Goal: Task Accomplishment & Management: Use online tool/utility

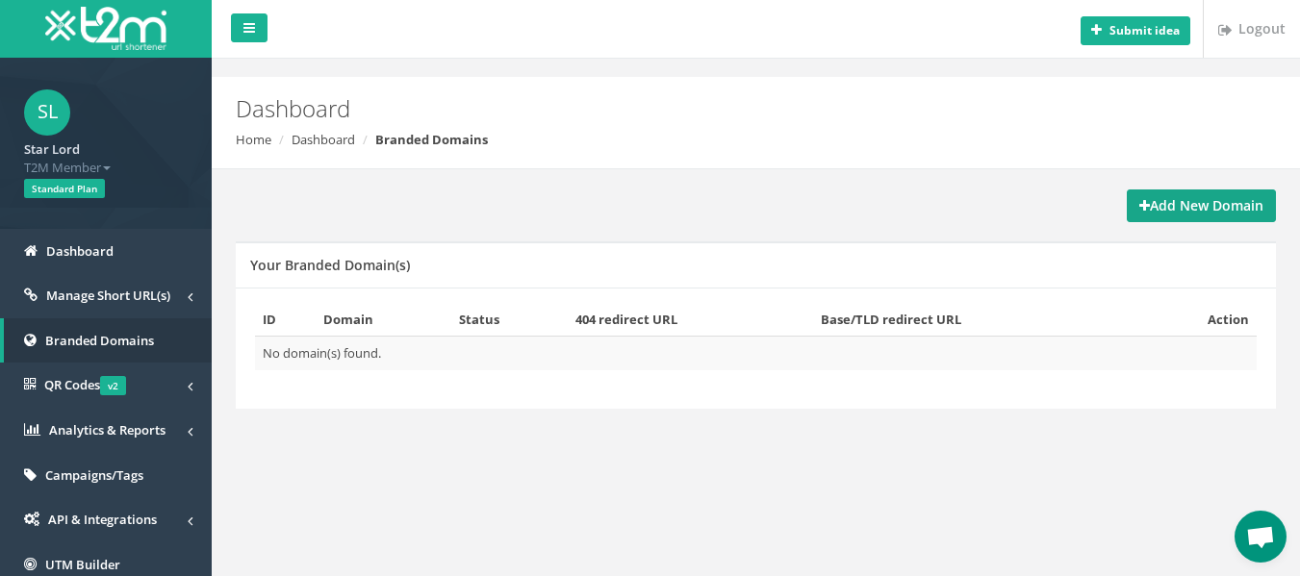
click at [1184, 205] on strong "Add New Domain" at bounding box center [1201, 205] width 124 height 18
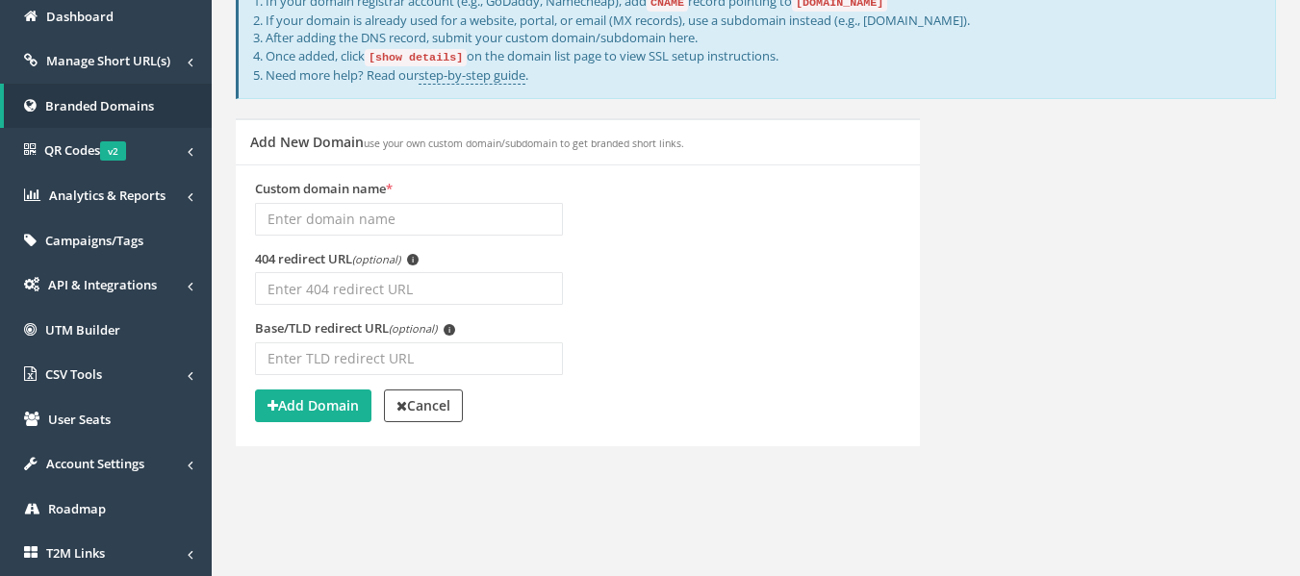
scroll to position [289, 0]
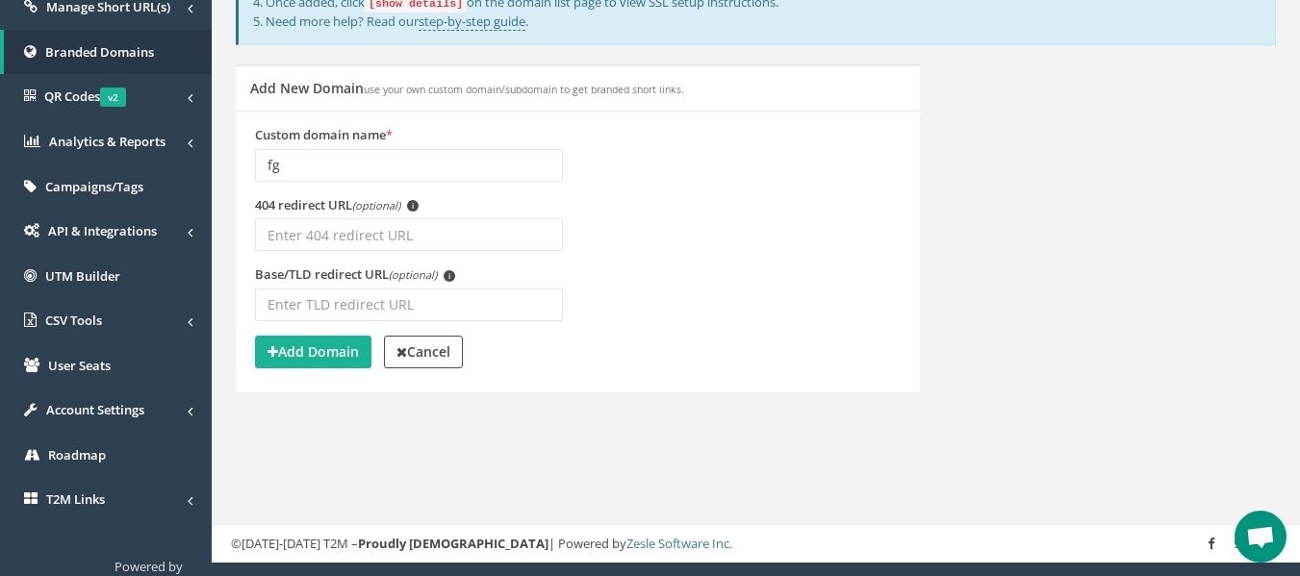
type input "f"
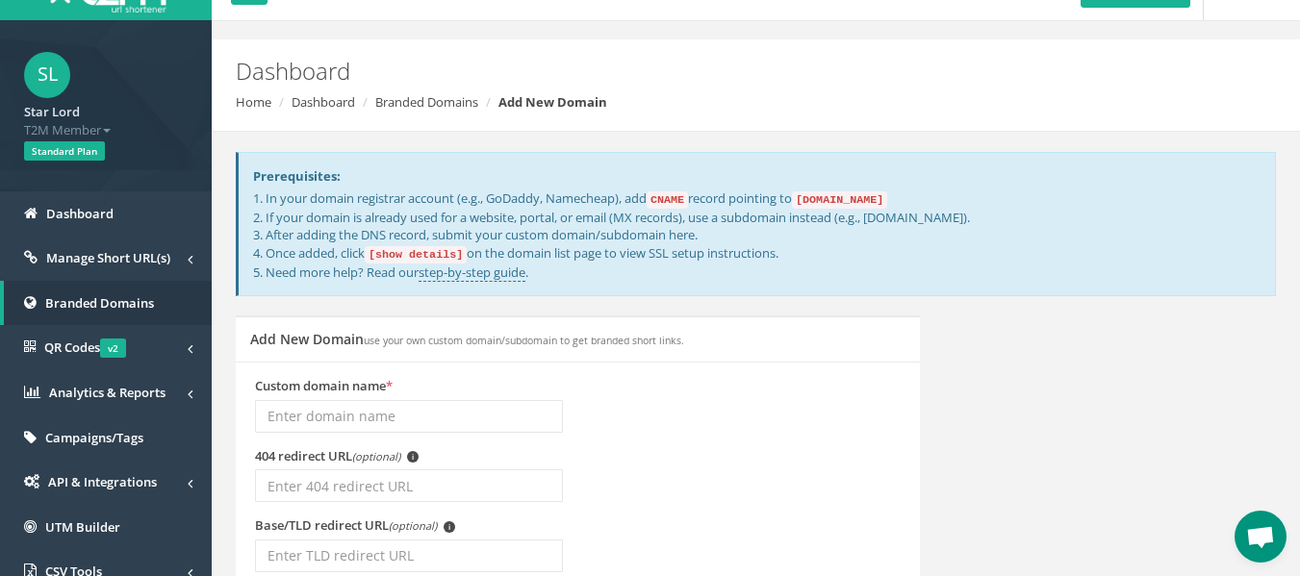
scroll to position [0, 0]
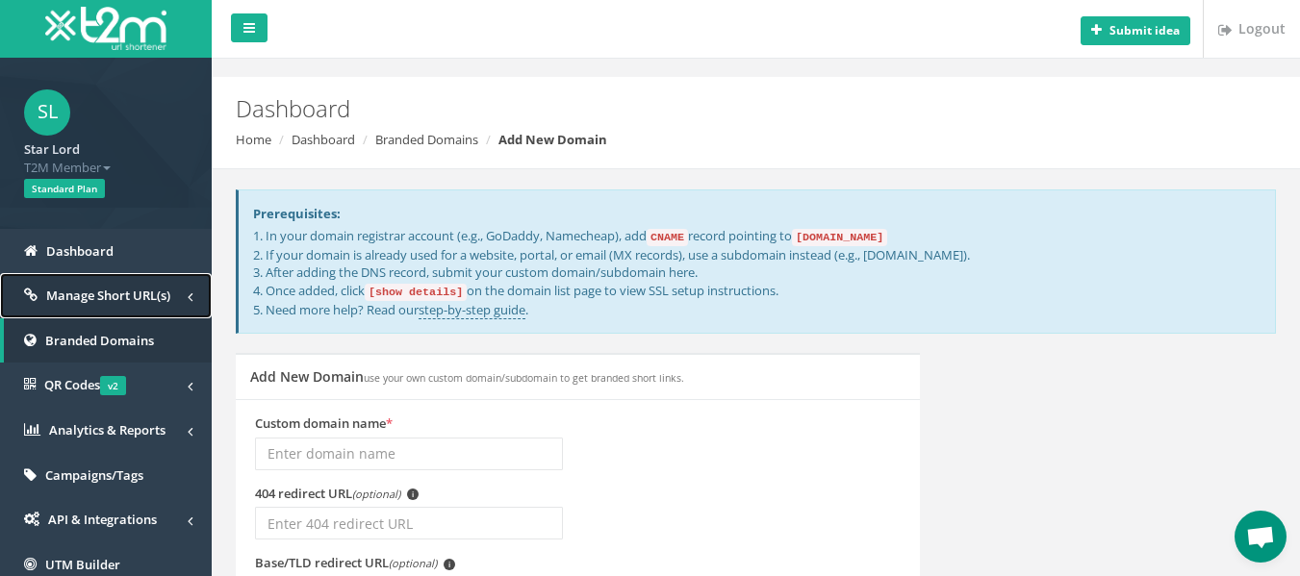
click at [86, 295] on span "Manage Short URL(s)" at bounding box center [108, 295] width 124 height 17
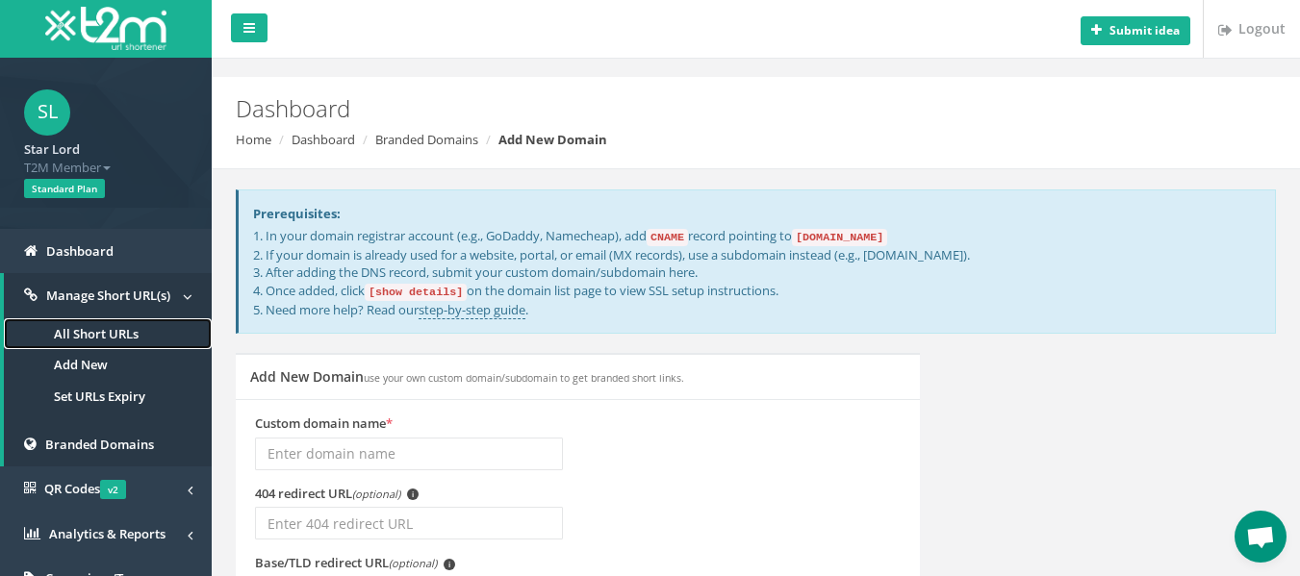
click at [91, 326] on link "All Short URLs" at bounding box center [108, 335] width 208 height 32
